Goal: Task Accomplishment & Management: Manage account settings

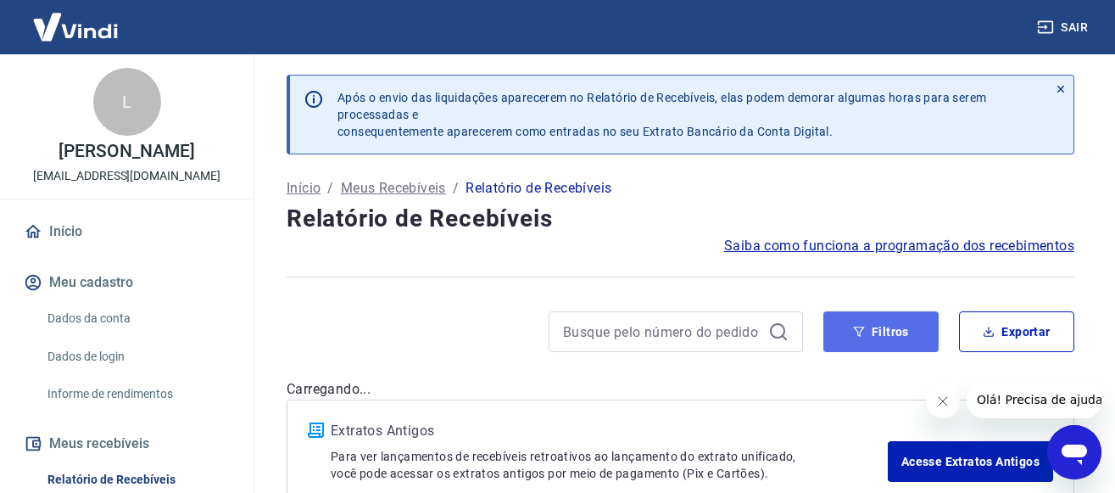
click at [861, 330] on icon "button" at bounding box center [859, 332] width 12 height 12
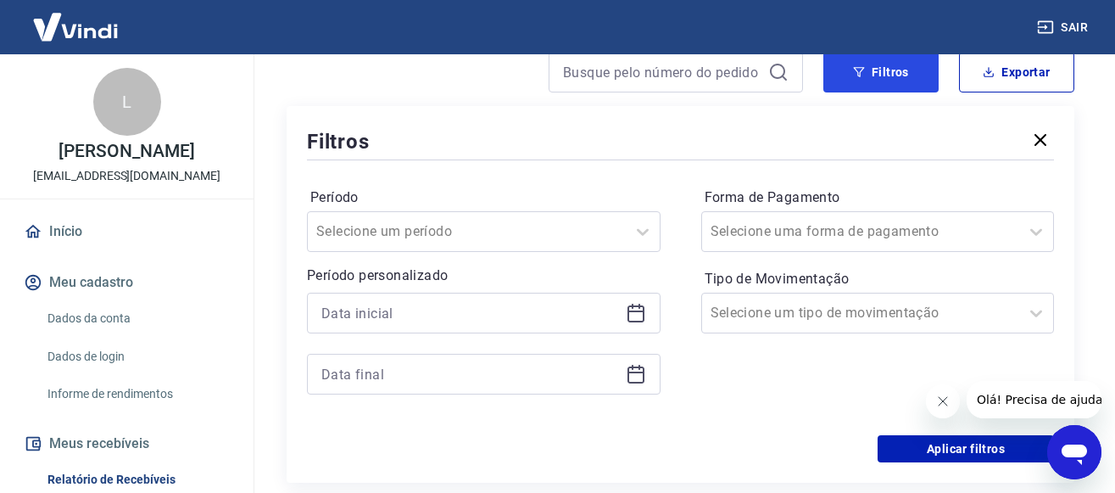
scroll to position [346, 0]
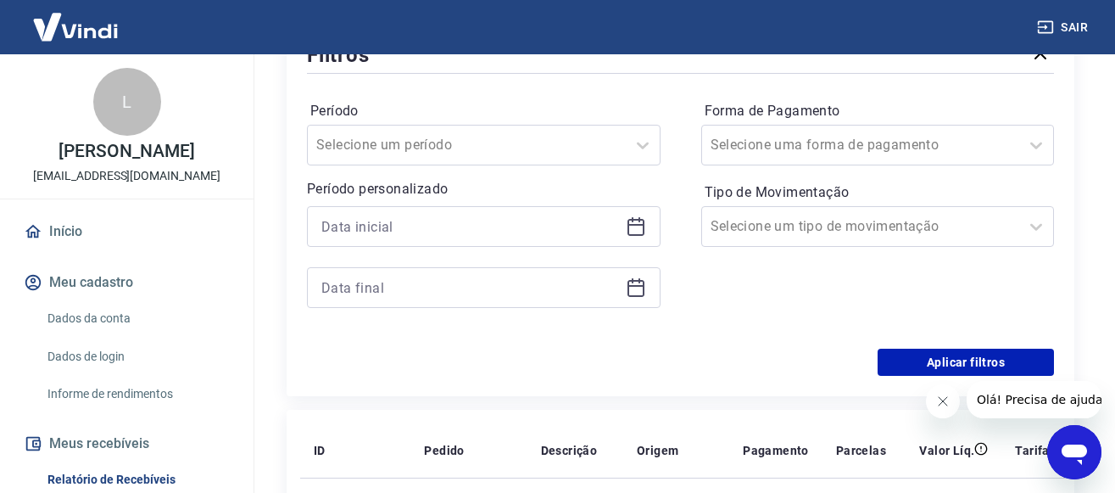
click at [642, 230] on icon at bounding box center [636, 226] width 20 height 20
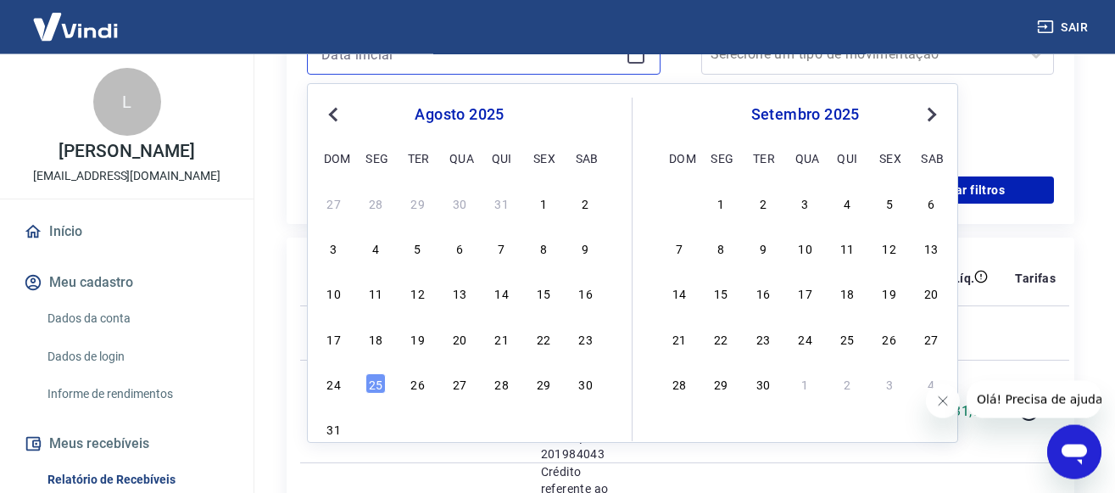
scroll to position [519, 0]
click at [548, 344] on div "22" at bounding box center [543, 337] width 20 height 20
type input "[DATE]"
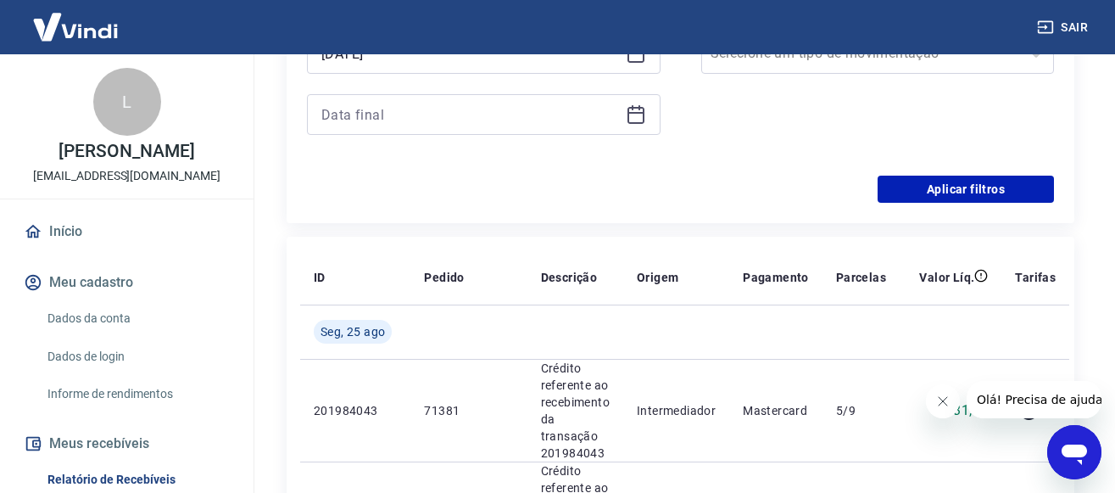
click at [641, 109] on icon at bounding box center [636, 114] width 20 height 20
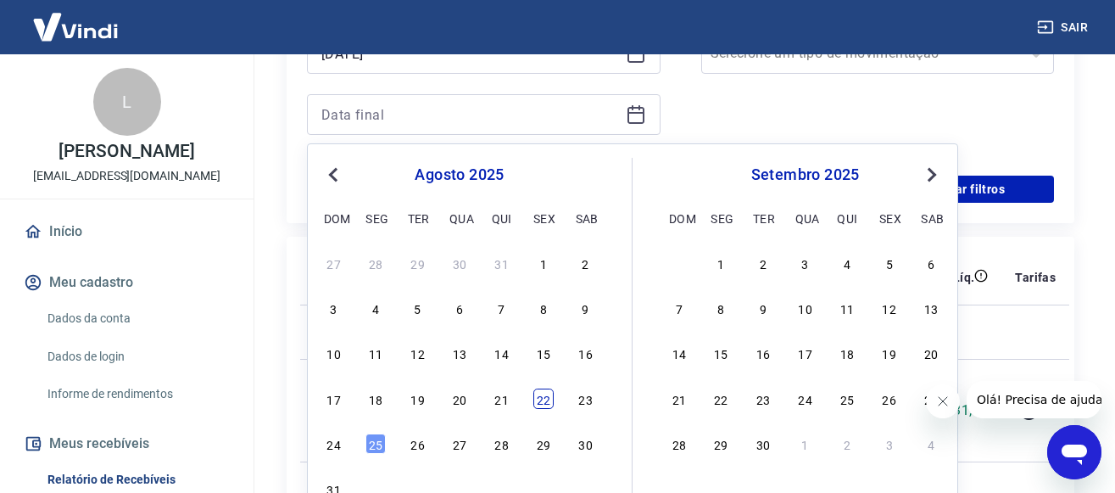
click at [551, 395] on div "22" at bounding box center [543, 398] width 20 height 20
type input "[DATE]"
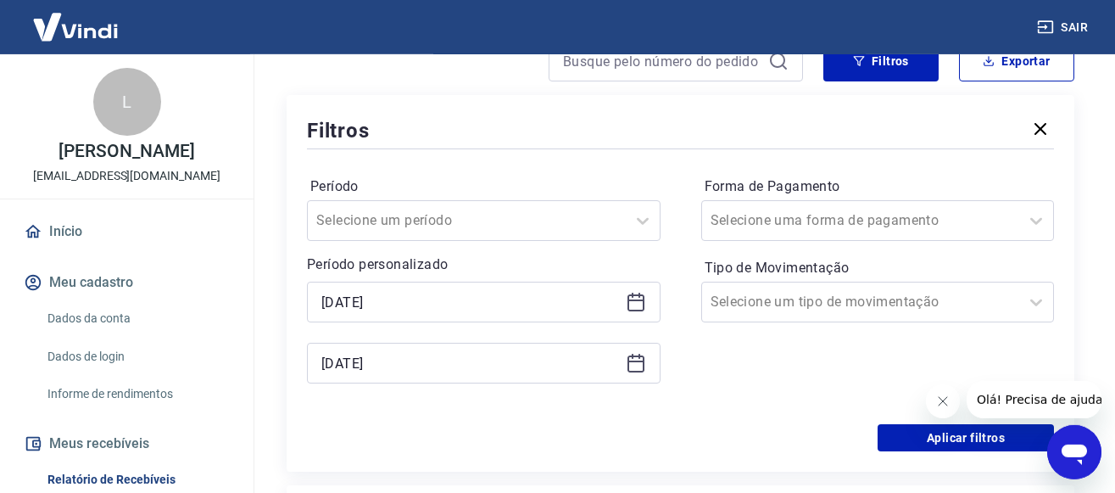
scroll to position [259, 0]
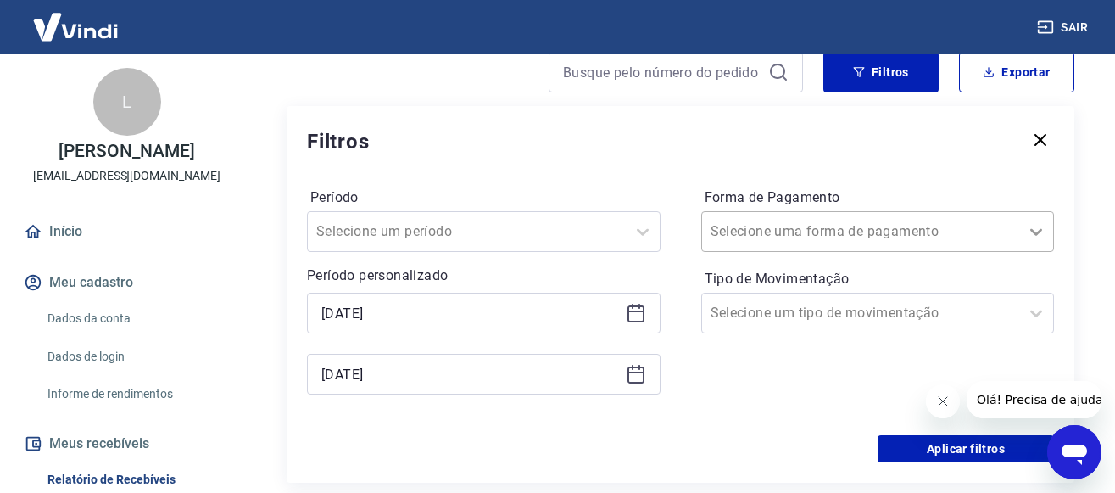
click at [1035, 232] on icon at bounding box center [1036, 231] width 20 height 20
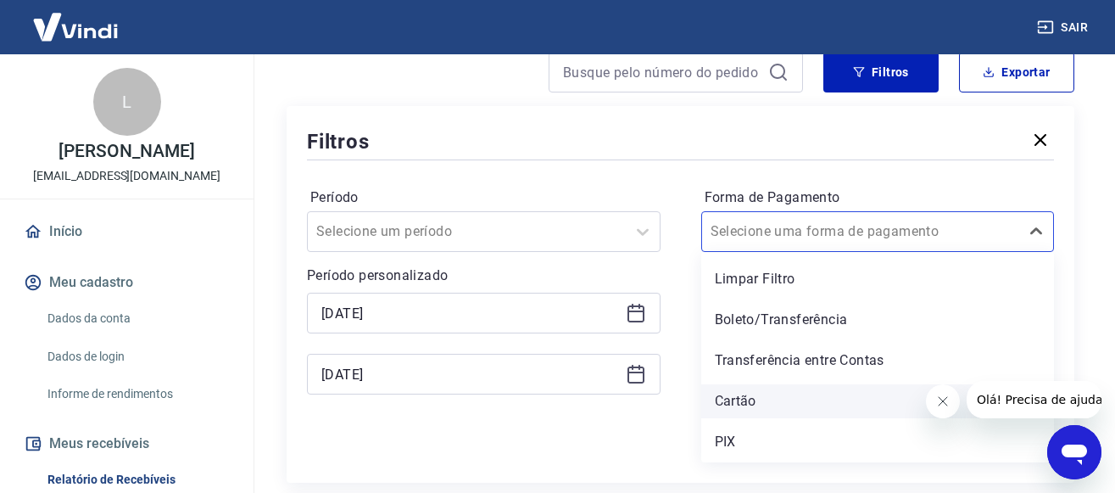
click at [771, 399] on div "Cartão" at bounding box center [878, 401] width 354 height 34
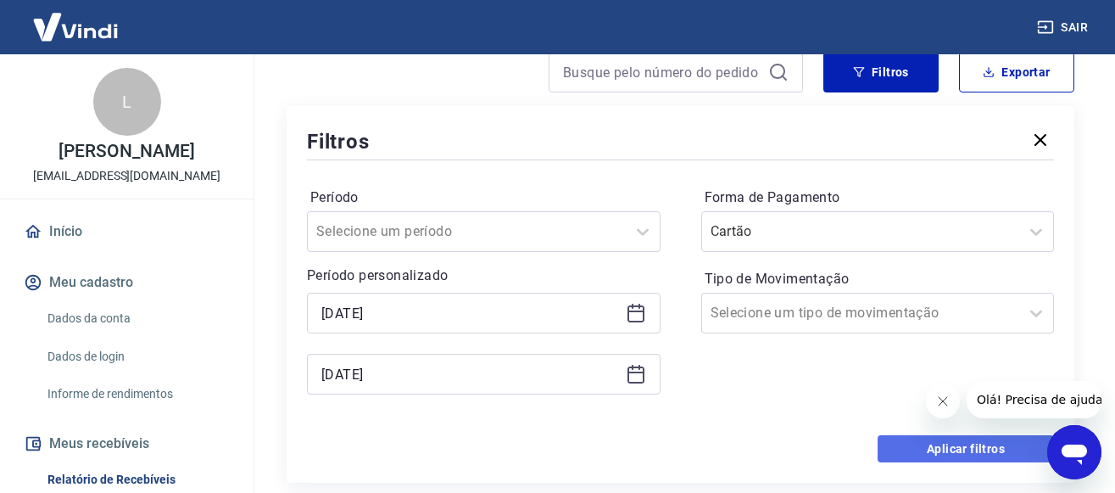
click at [906, 446] on button "Aplicar filtros" at bounding box center [966, 448] width 176 height 27
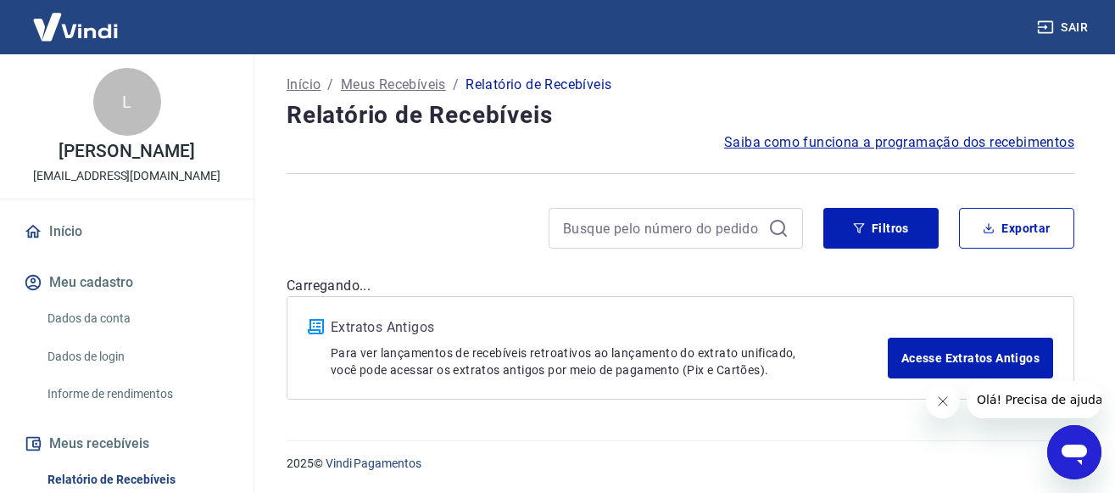
scroll to position [103, 0]
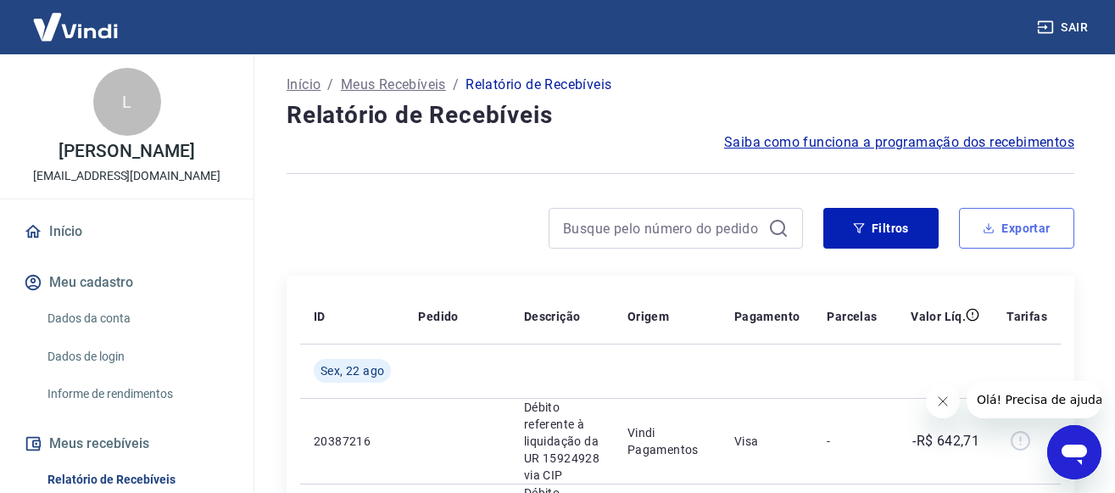
click at [1028, 238] on button "Exportar" at bounding box center [1016, 228] width 115 height 41
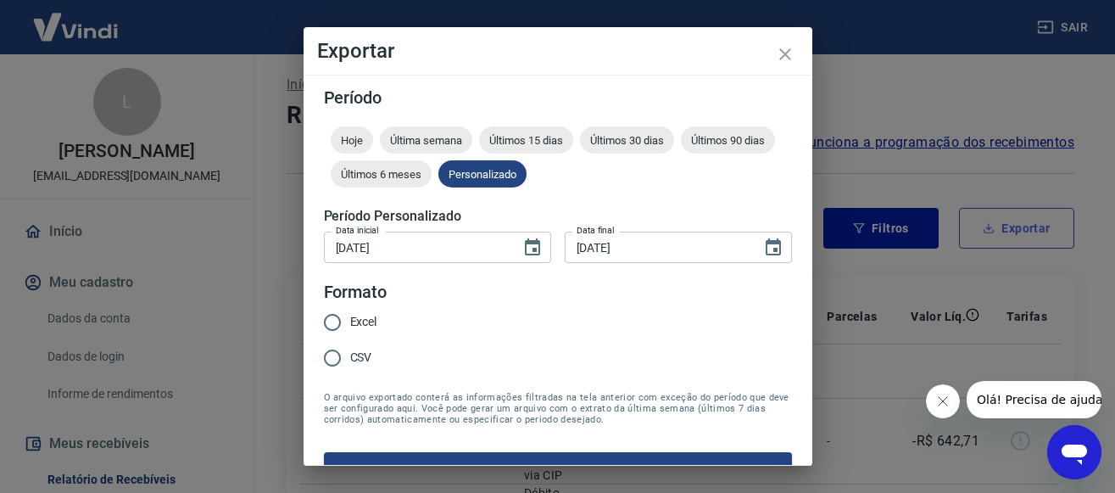
type input "[DATE]"
click at [337, 357] on input "CSV" at bounding box center [333, 358] width 36 height 36
radio input "true"
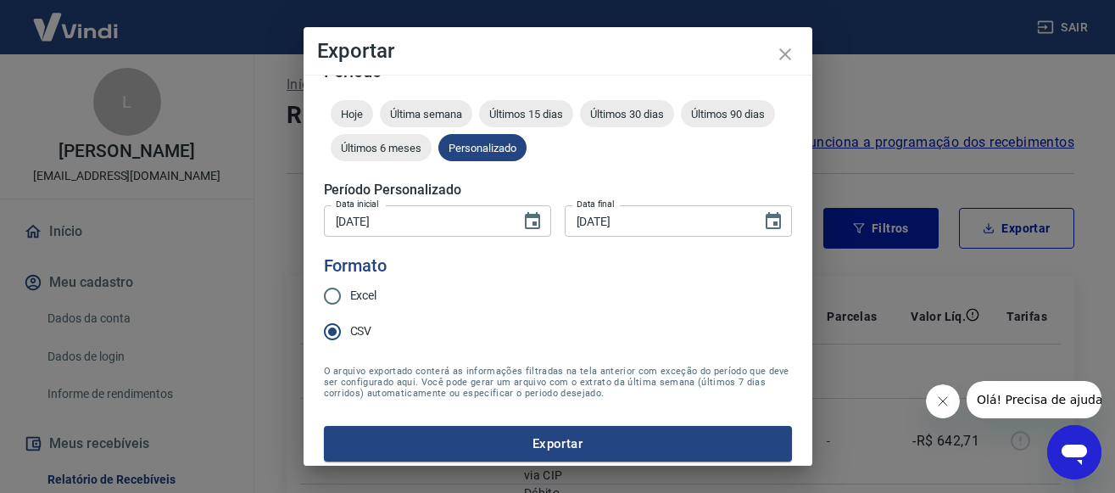
scroll to position [36, 0]
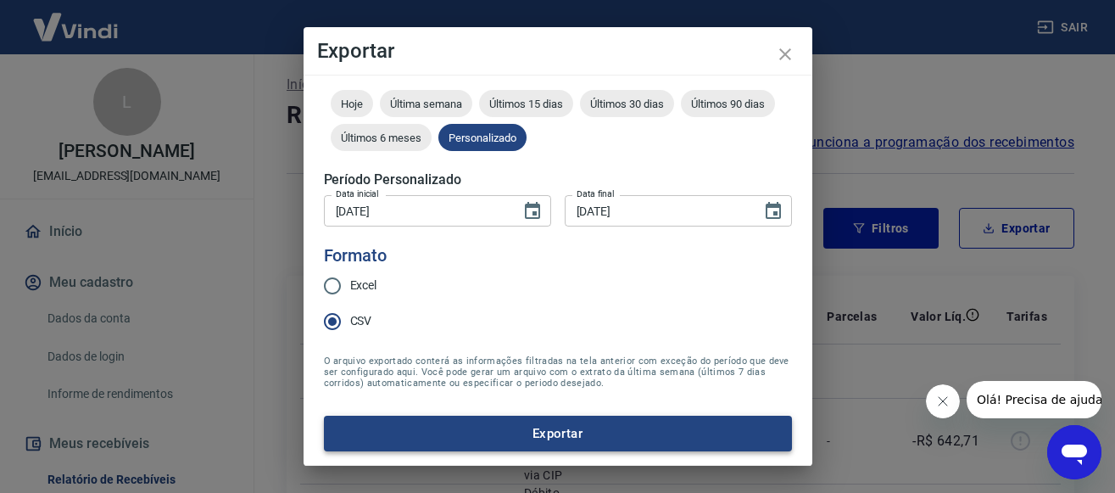
click at [564, 427] on button "Exportar" at bounding box center [558, 434] width 468 height 36
